Goal: Task Accomplishment & Management: Use online tool/utility

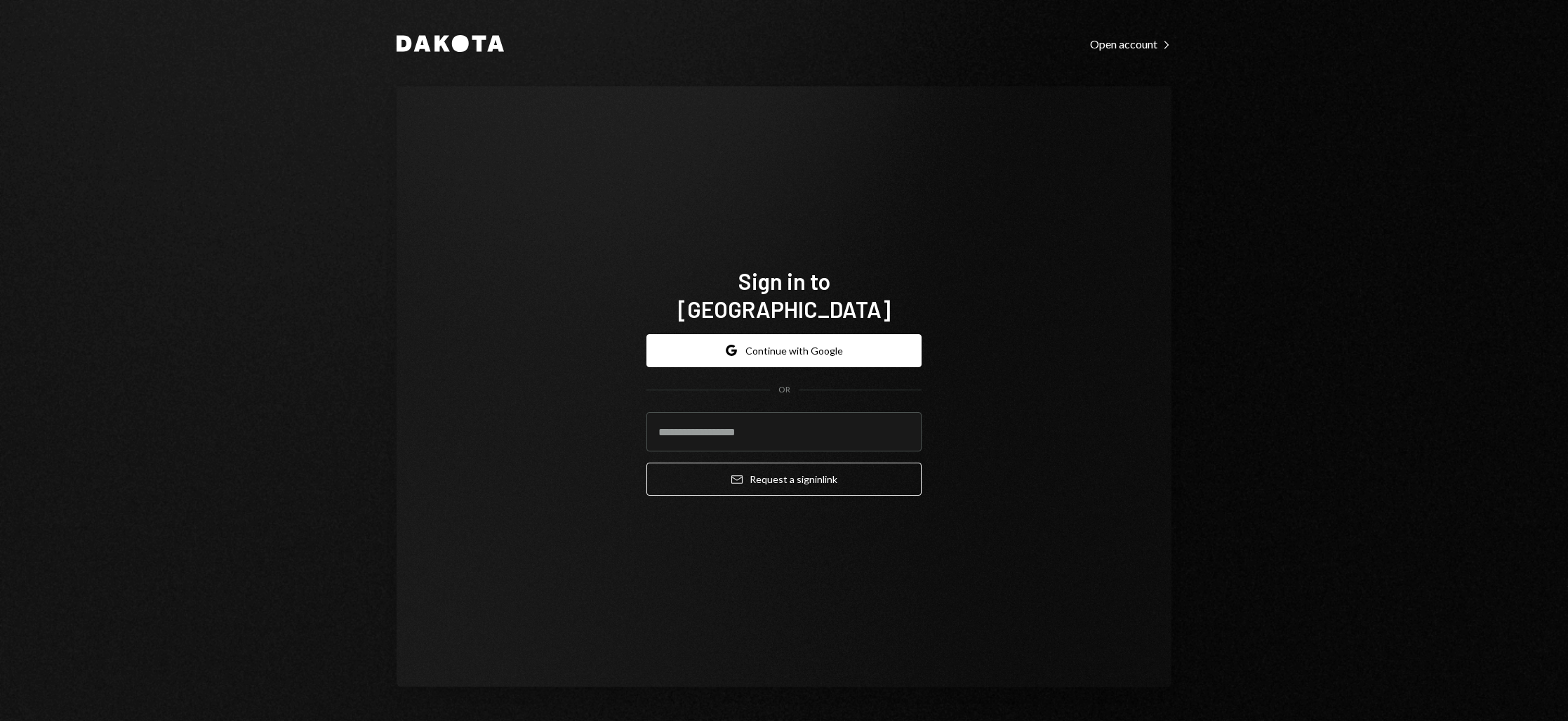
click at [744, 424] on input "email" at bounding box center [784, 432] width 275 height 40
type input "**********"
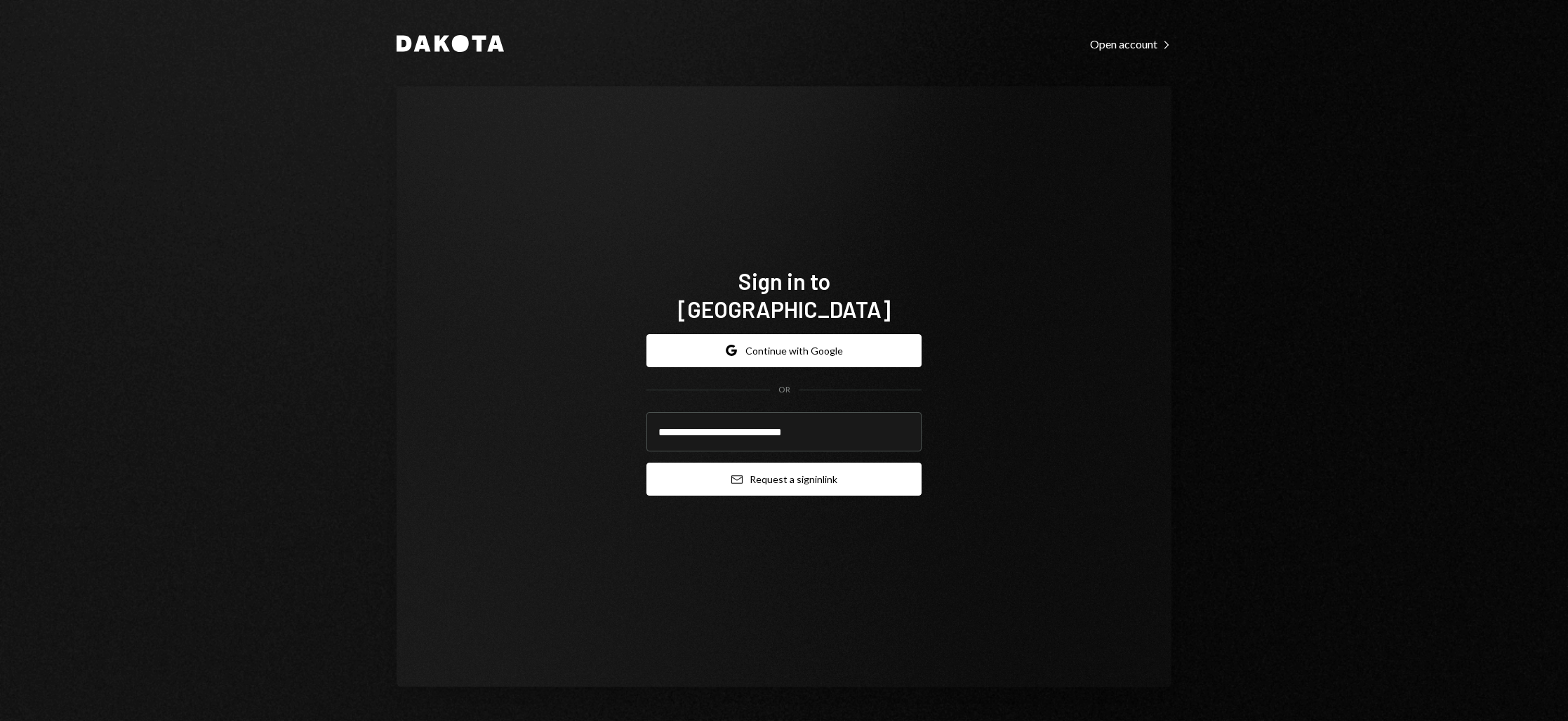
click at [747, 463] on button "Email Request a sign in link" at bounding box center [784, 479] width 275 height 33
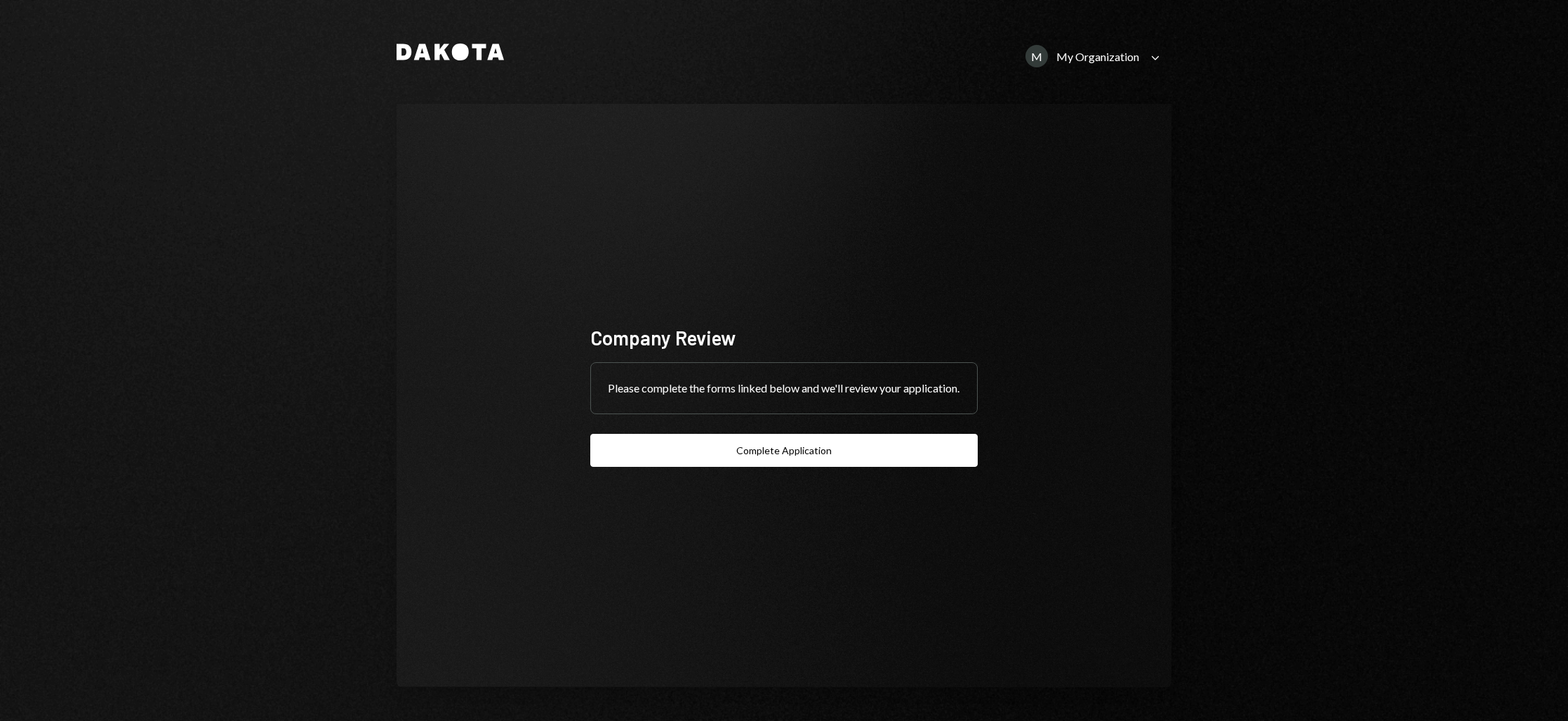
click at [1156, 60] on icon "Caret Down" at bounding box center [1156, 57] width 16 height 16
click at [1081, 142] on div "Kamino Foundation" at bounding box center [1086, 146] width 141 height 12
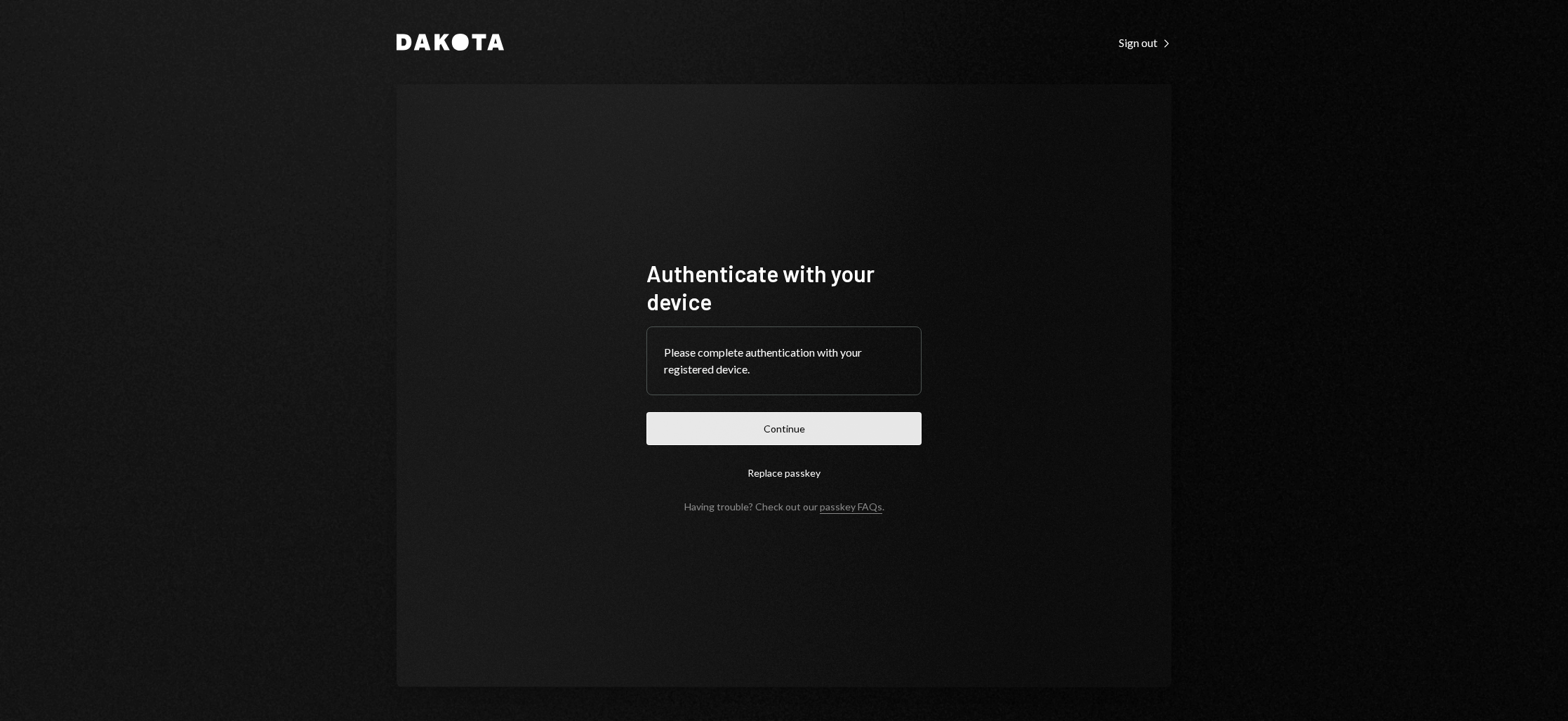
click at [790, 431] on button "Continue" at bounding box center [784, 428] width 275 height 33
